Goal: Browse casually: Explore the website without a specific task or goal

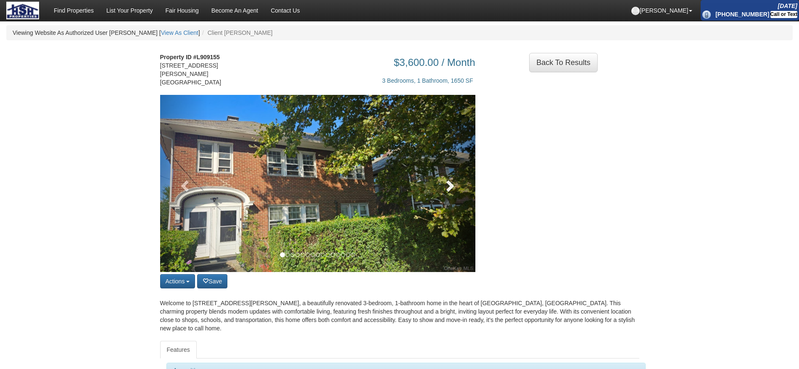
click at [445, 179] on span at bounding box center [449, 185] width 13 height 13
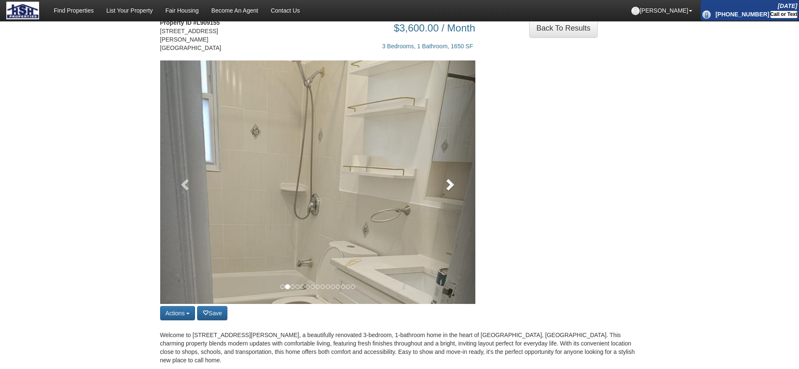
scroll to position [53, 0]
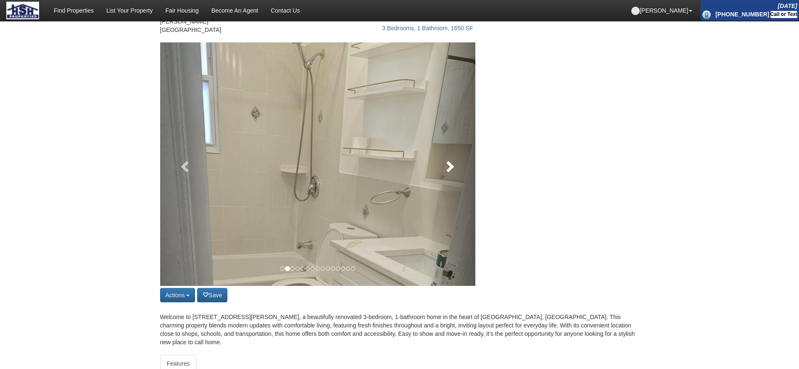
click at [450, 163] on span at bounding box center [449, 166] width 13 height 13
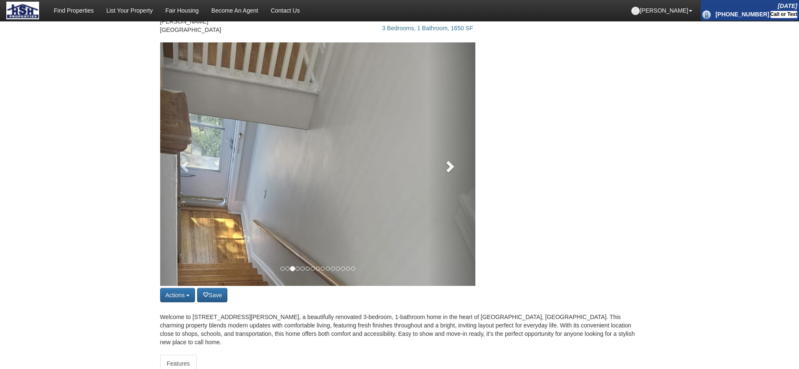
click at [450, 163] on span at bounding box center [449, 166] width 13 height 13
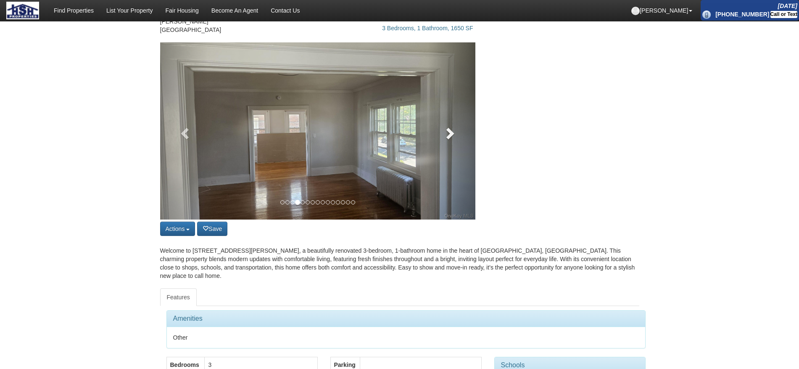
click at [450, 163] on link at bounding box center [451, 130] width 47 height 177
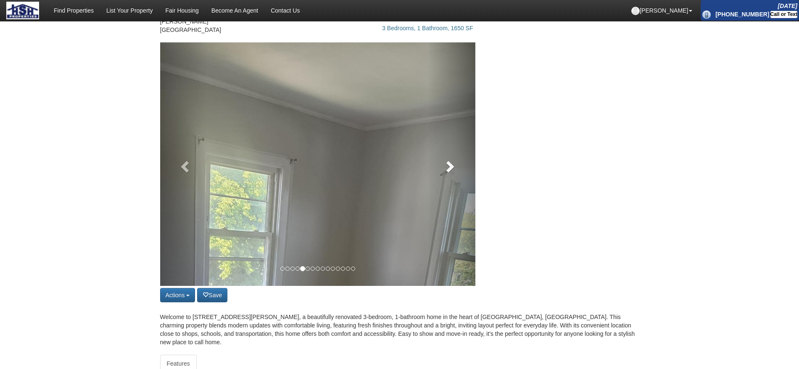
click at [450, 163] on span at bounding box center [449, 166] width 13 height 13
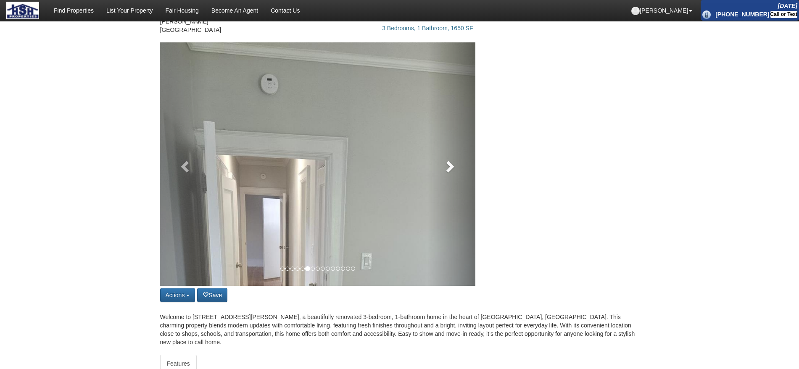
click at [450, 163] on span at bounding box center [449, 166] width 13 height 13
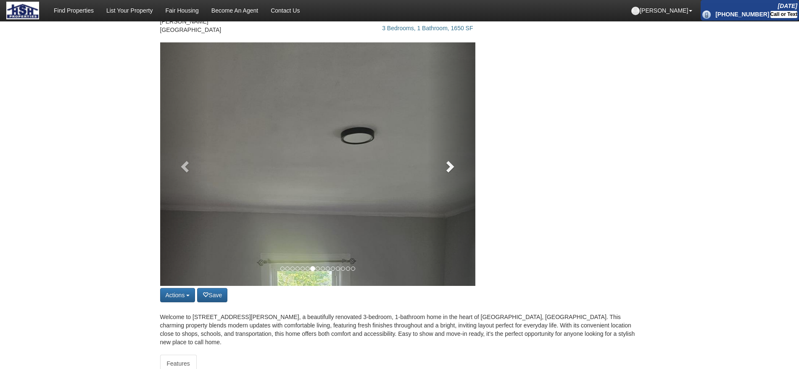
click at [450, 163] on span at bounding box center [449, 166] width 13 height 13
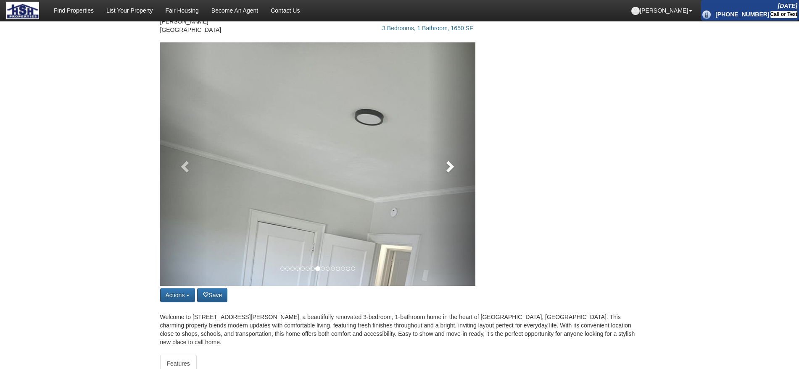
click at [450, 163] on span at bounding box center [449, 166] width 13 height 13
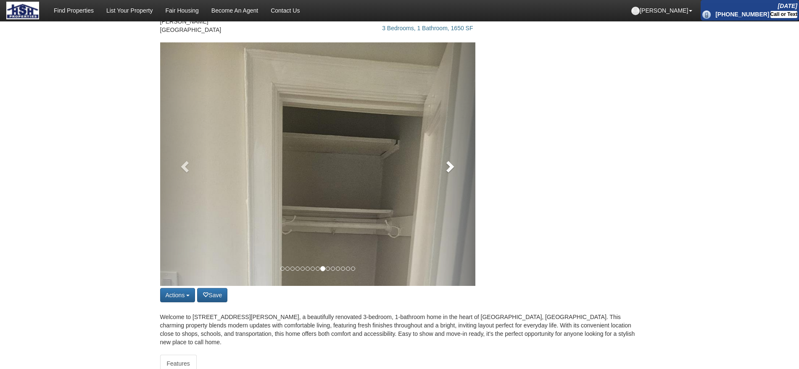
click at [450, 163] on span at bounding box center [449, 166] width 13 height 13
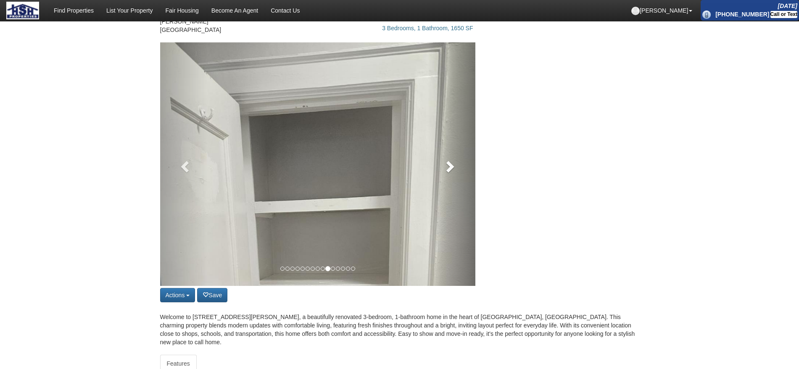
click at [450, 163] on span at bounding box center [449, 166] width 13 height 13
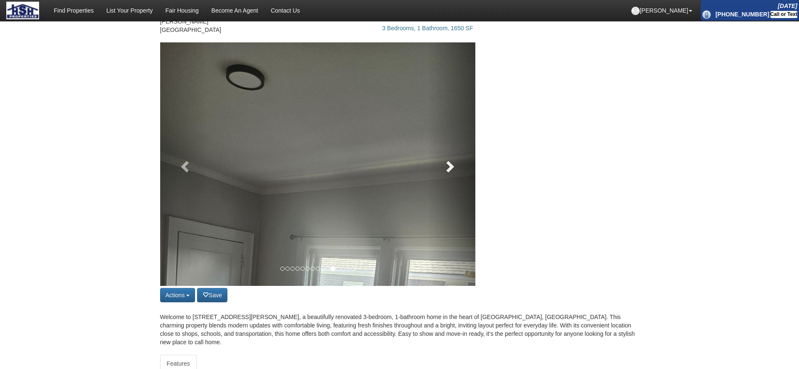
click at [450, 163] on span at bounding box center [449, 166] width 13 height 13
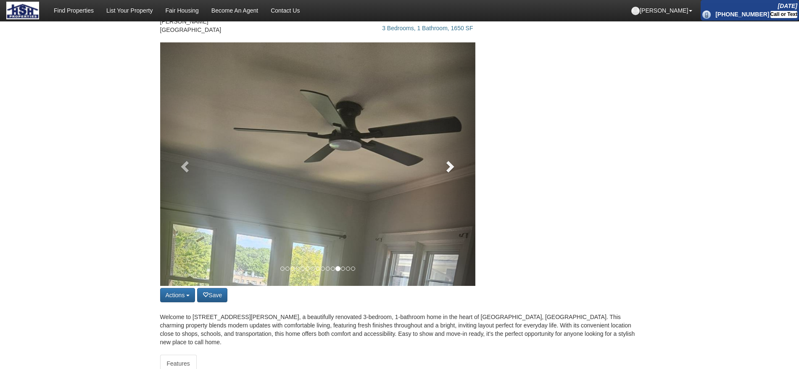
click at [450, 163] on span at bounding box center [449, 166] width 13 height 13
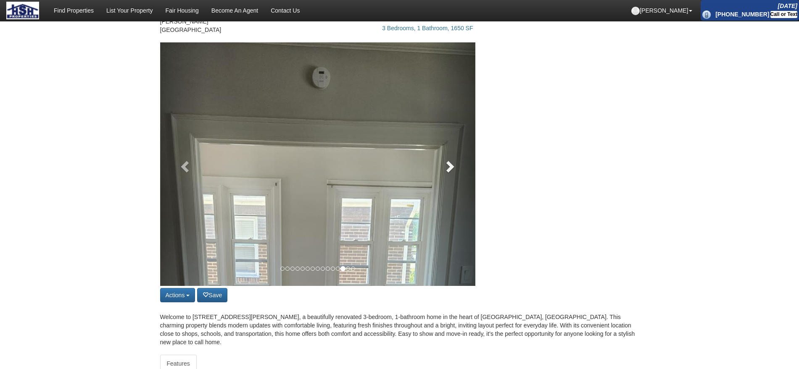
click at [450, 163] on span at bounding box center [449, 166] width 13 height 13
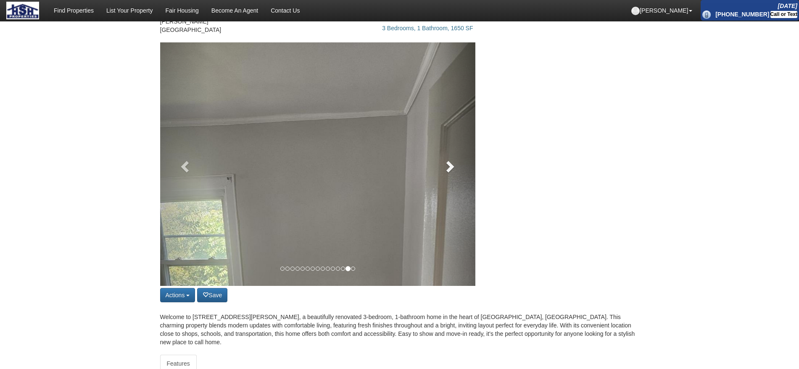
click at [450, 163] on span at bounding box center [449, 166] width 13 height 13
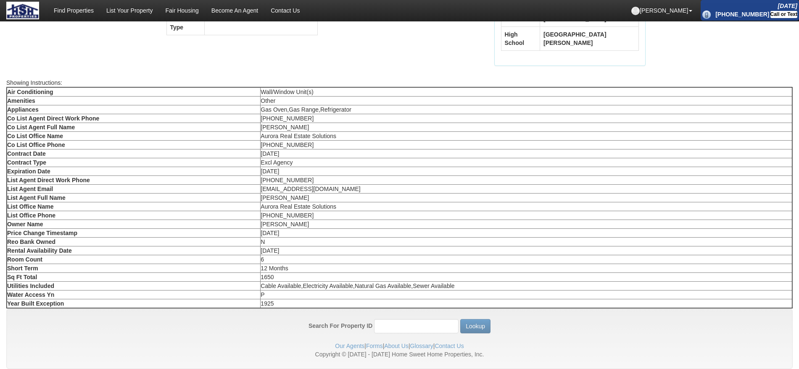
scroll to position [0, 0]
